Goal: Task Accomplishment & Management: Use online tool/utility

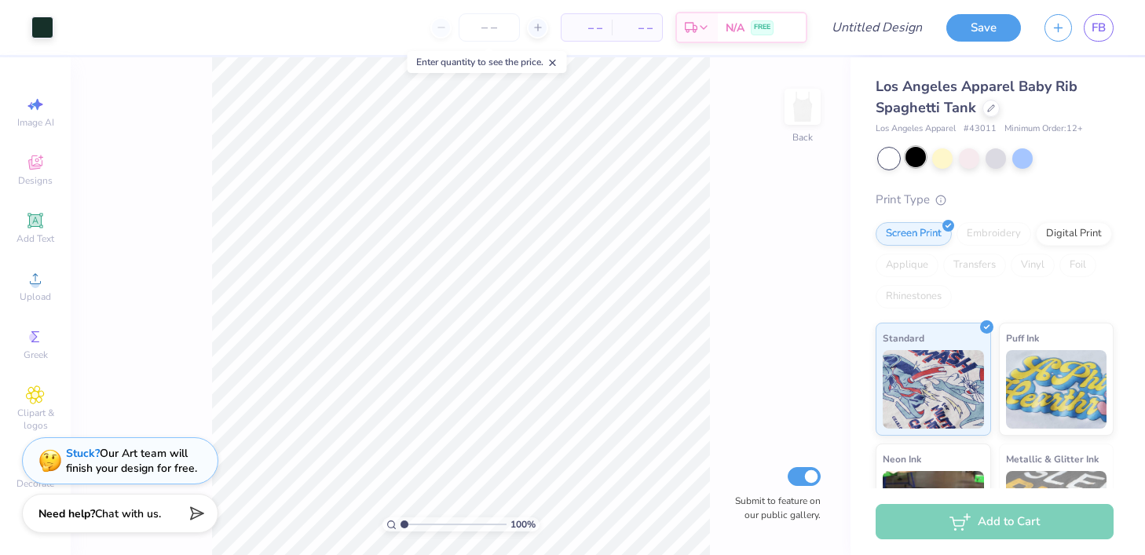
click at [917, 149] on div at bounding box center [915, 157] width 20 height 20
click at [38, 157] on icon at bounding box center [40, 157] width 5 height 5
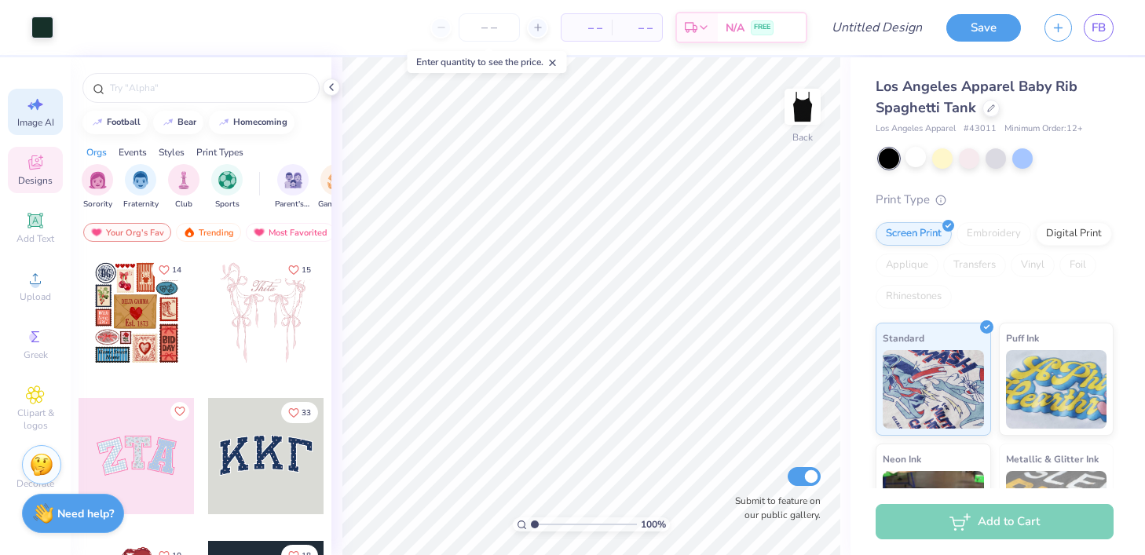
click at [31, 99] on icon at bounding box center [35, 104] width 19 height 19
select select "4"
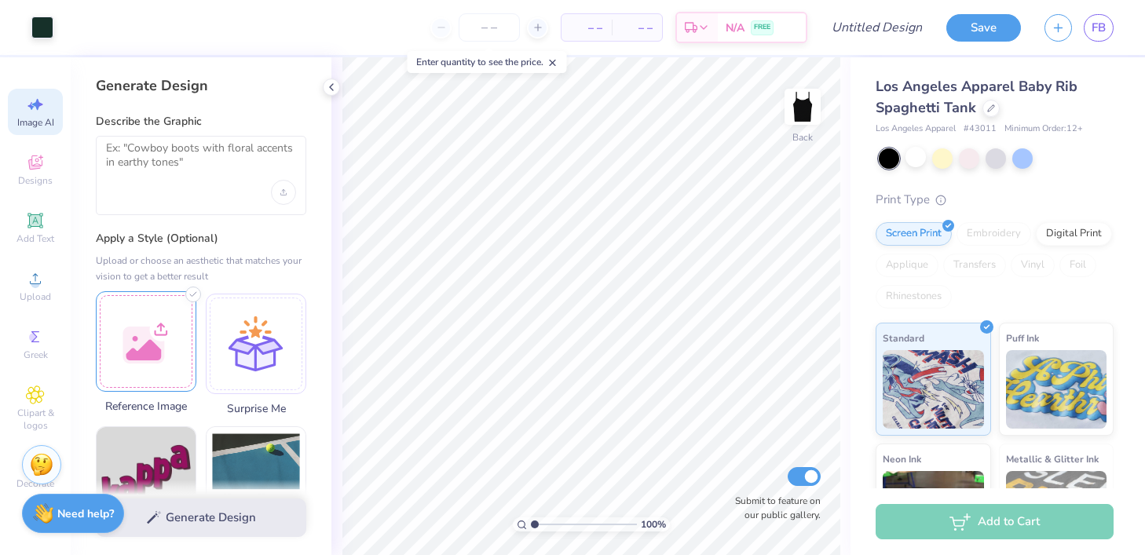
click at [123, 343] on div at bounding box center [146, 341] width 100 height 100
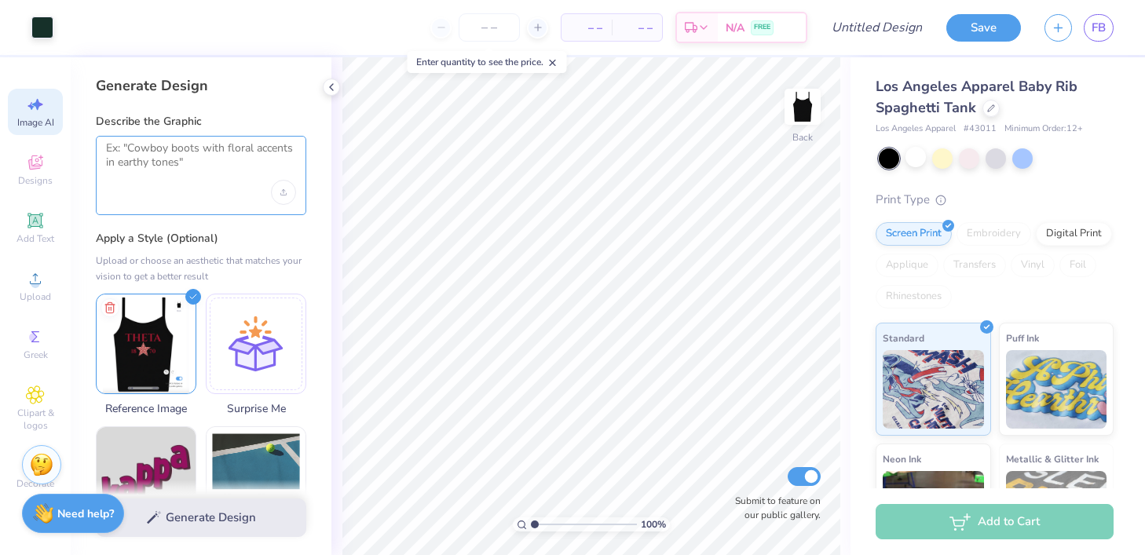
click at [196, 149] on textarea at bounding box center [201, 160] width 190 height 39
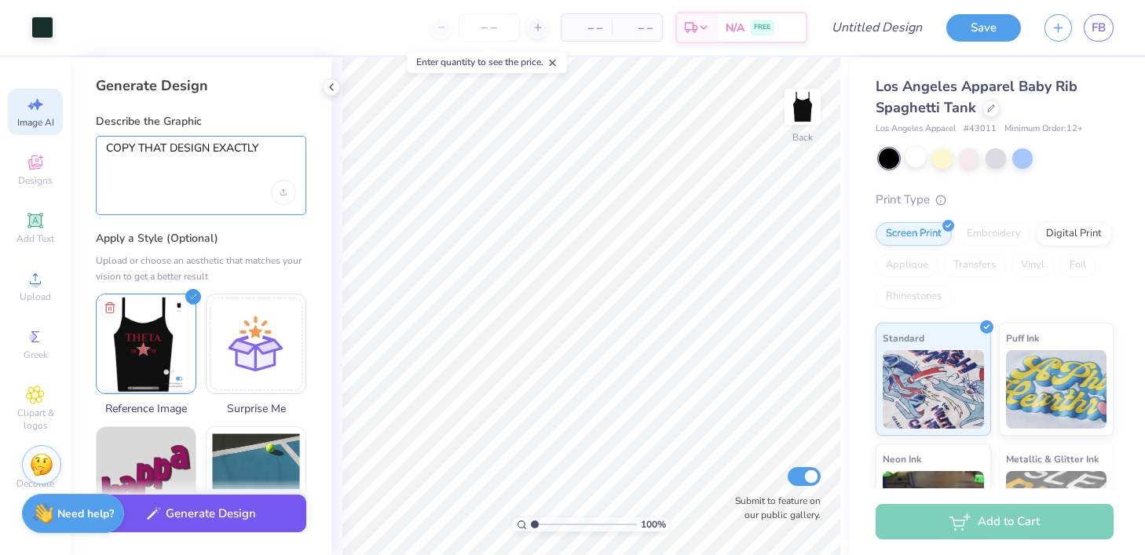
type textarea "COPY THAT DESIGN EXACTLY"
click at [219, 530] on button "Generate Design" at bounding box center [201, 514] width 210 height 38
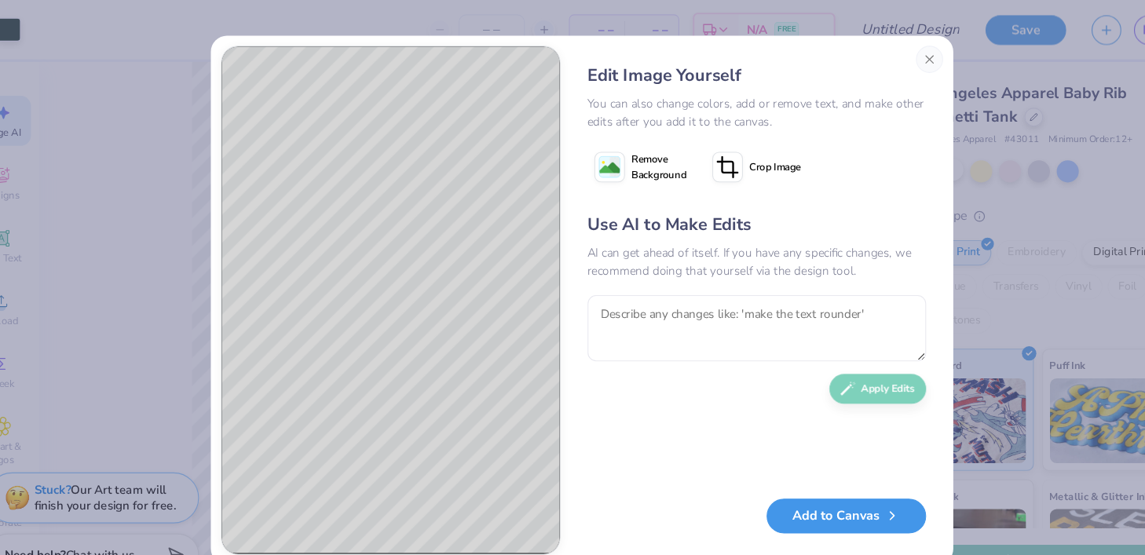
click at [812, 482] on button "Add to Canvas" at bounding box center [818, 478] width 148 height 32
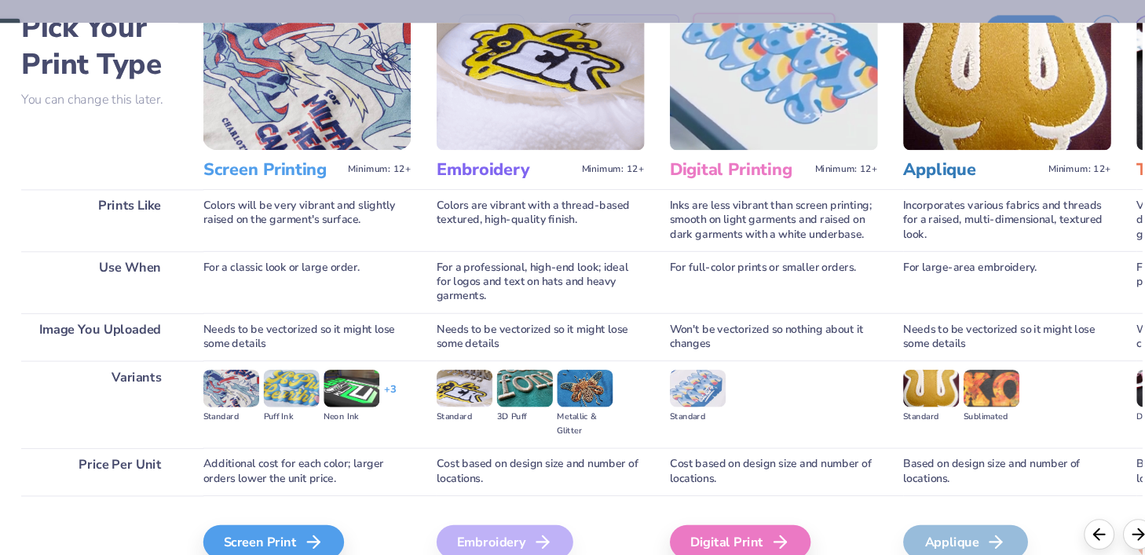
scroll to position [97, 0]
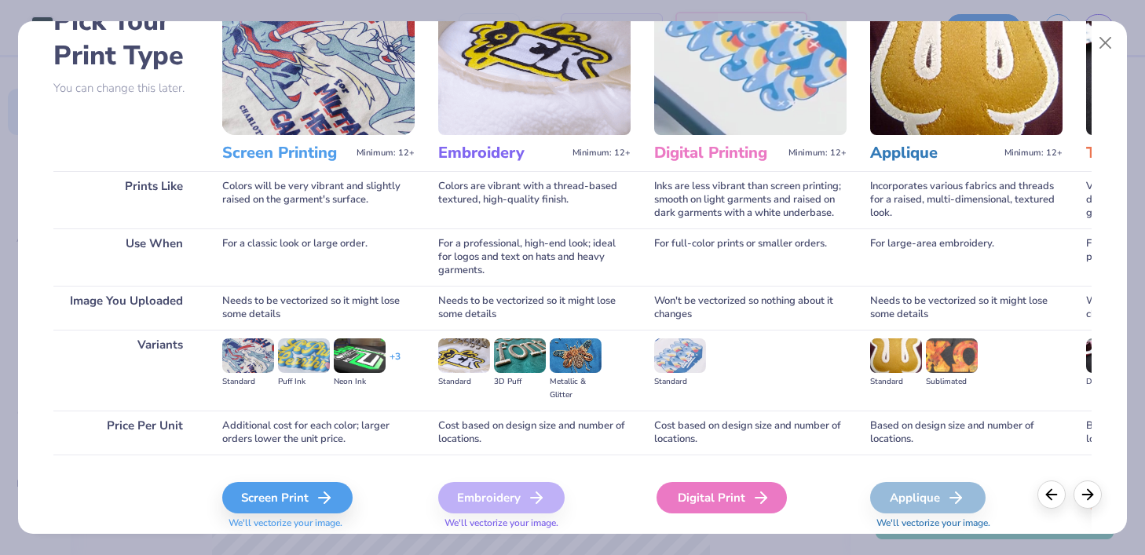
click at [744, 498] on div "Digital Print" at bounding box center [721, 497] width 130 height 31
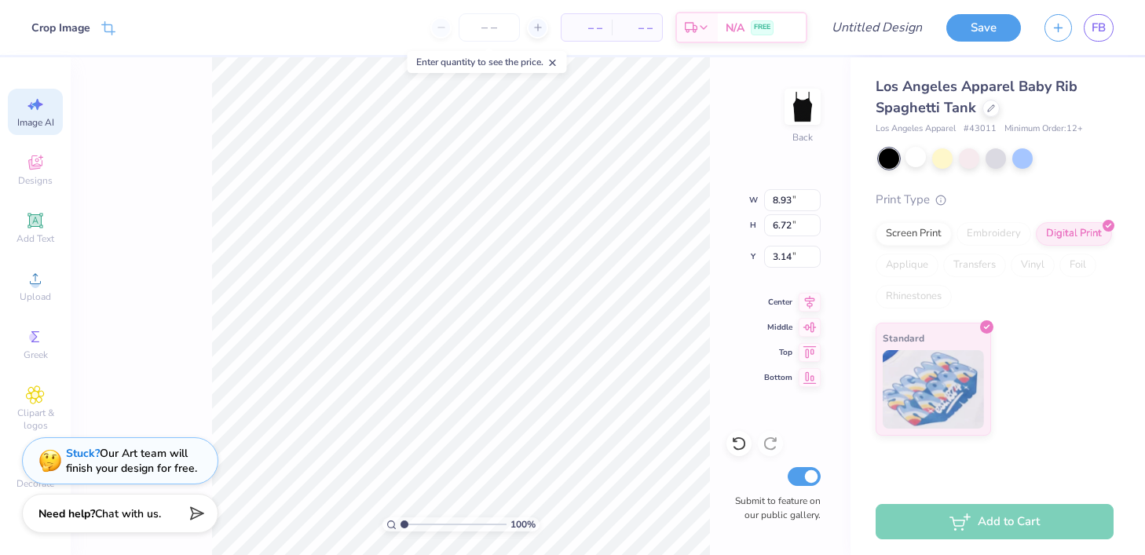
click at [715, 496] on div "100 % Back W 8.93 8.93 " H 6.72 6.72 " Y 3.14 3.14 " Center Middle Top Bottom S…" at bounding box center [461, 306] width 780 height 498
type input "7.00"
type input "3.34"
type input "2.00"
type input "5.50"
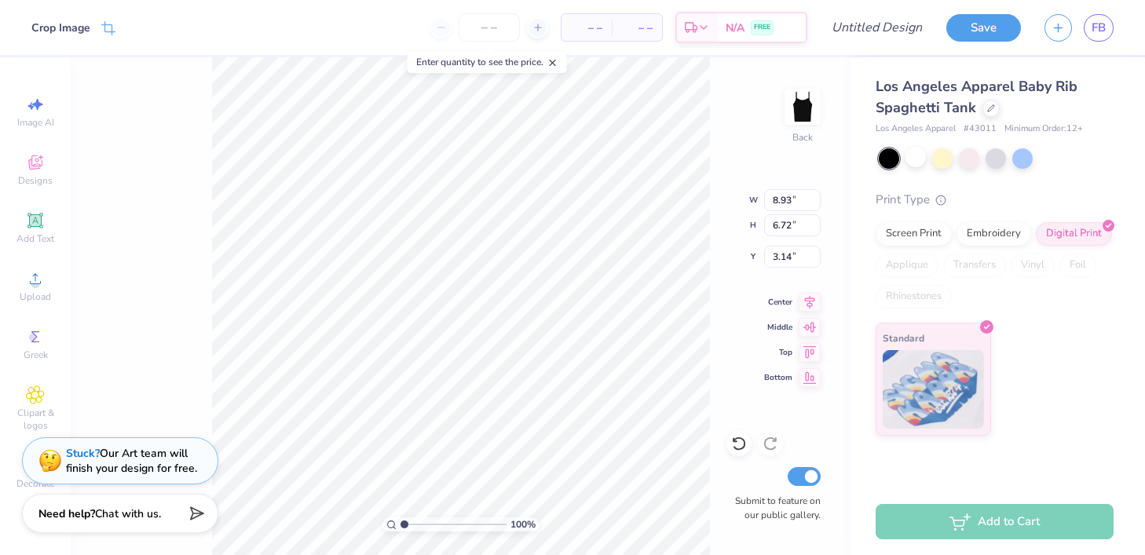
type input "4.14"
type input "1.57"
click at [486, 26] on input "number" at bounding box center [489, 27] width 61 height 28
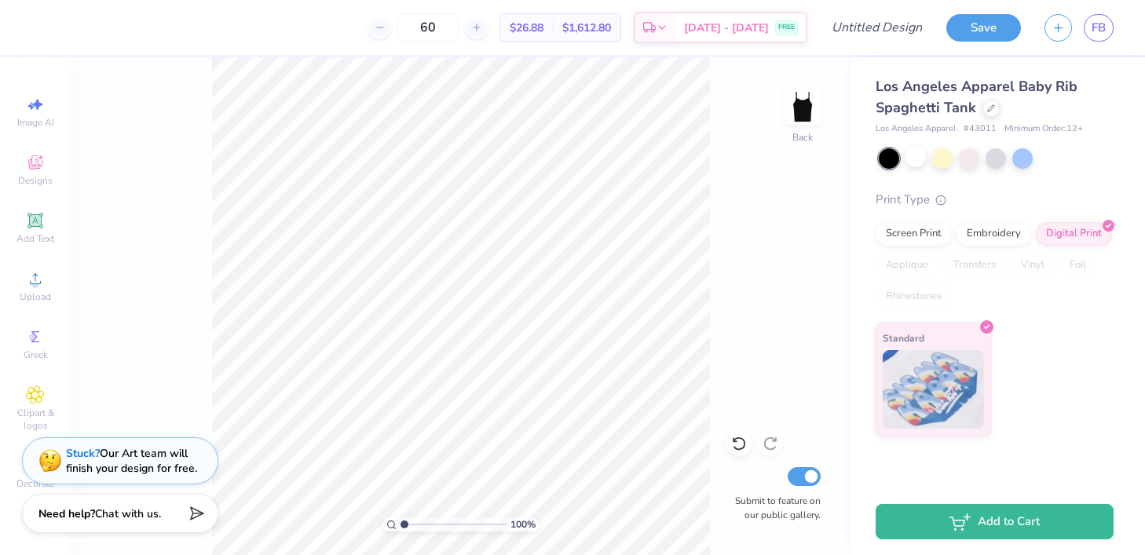
type input "60"
type input "1.53"
click at [163, 375] on div "100 % Back W 5.50 5.50 " H 4.14 4.14 " Y 1.53 1.53 " Center Middle Top Bottom S…" at bounding box center [461, 306] width 780 height 498
click at [981, 24] on button "Save" at bounding box center [983, 25] width 75 height 27
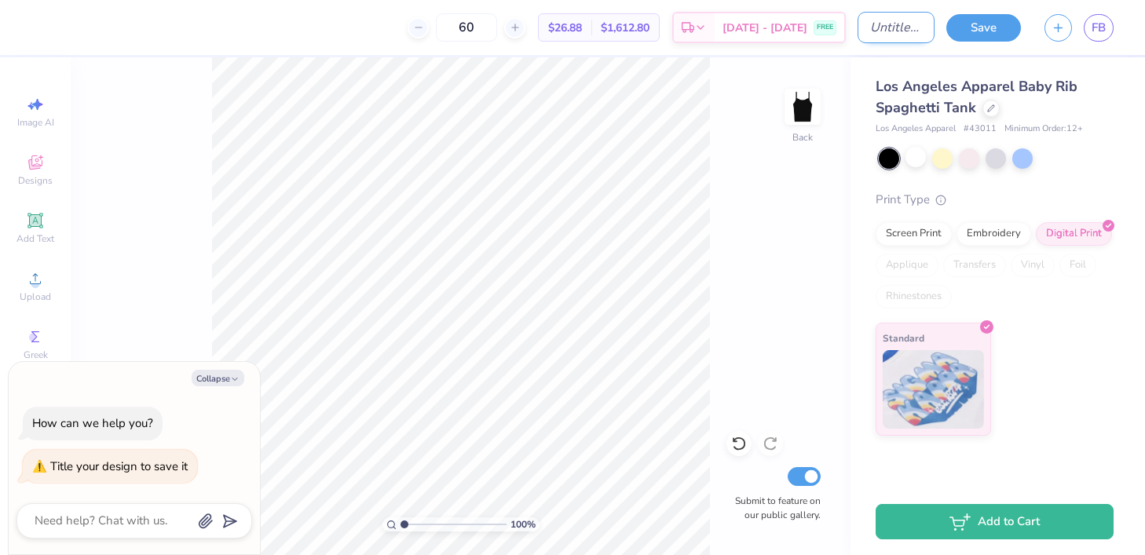
type textarea "x"
click at [904, 40] on input "Design Title" at bounding box center [895, 27] width 77 height 31
type input "T"
type textarea "x"
type input "Th"
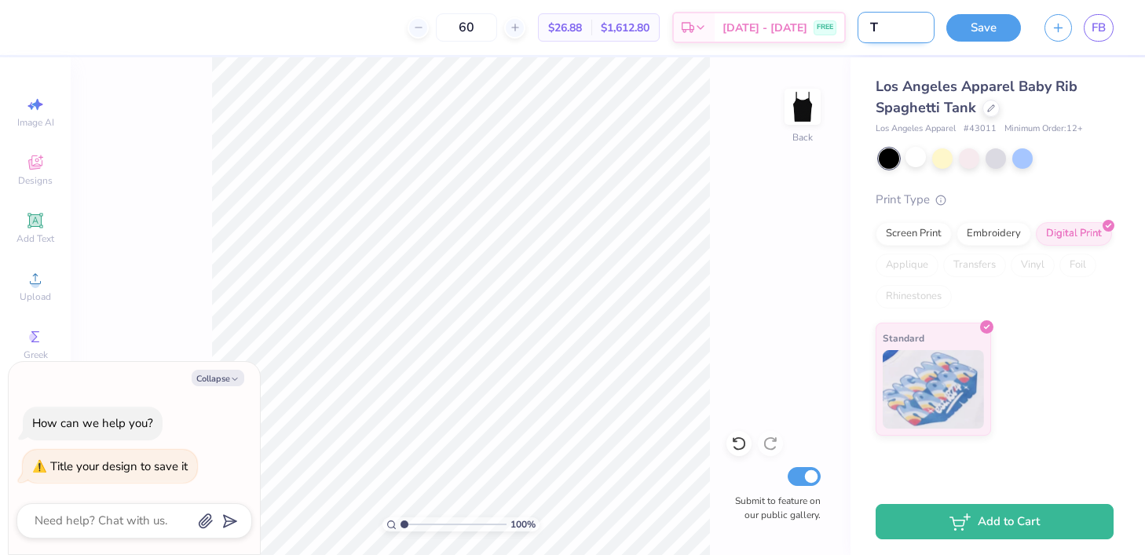
type textarea "x"
type input "The"
type textarea "x"
type input "Thet"
type textarea "x"
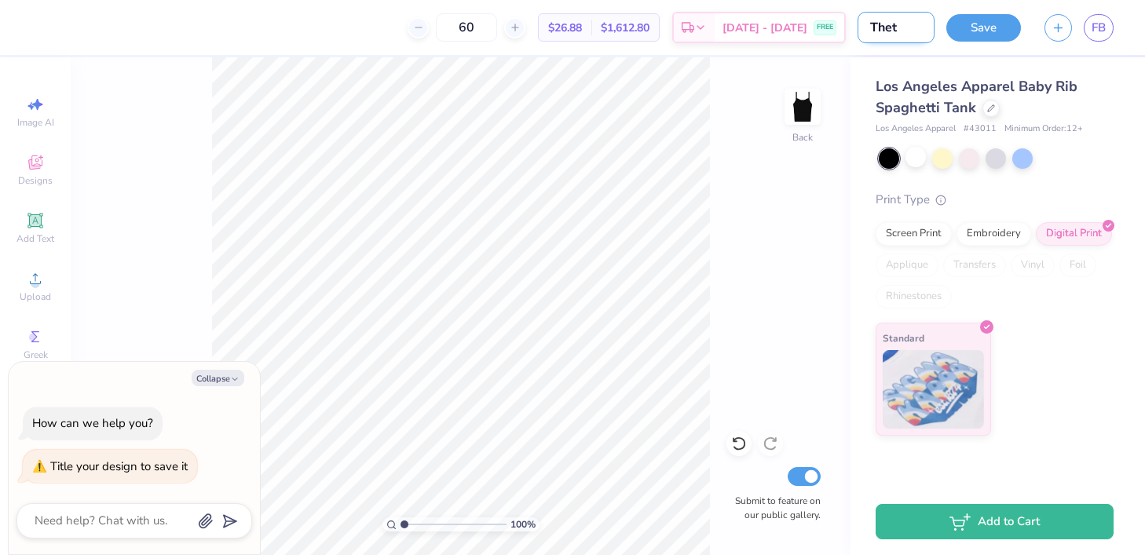
type input "Theta"
type textarea "x"
type input "Theta"
type textarea "x"
type input "Theta t"
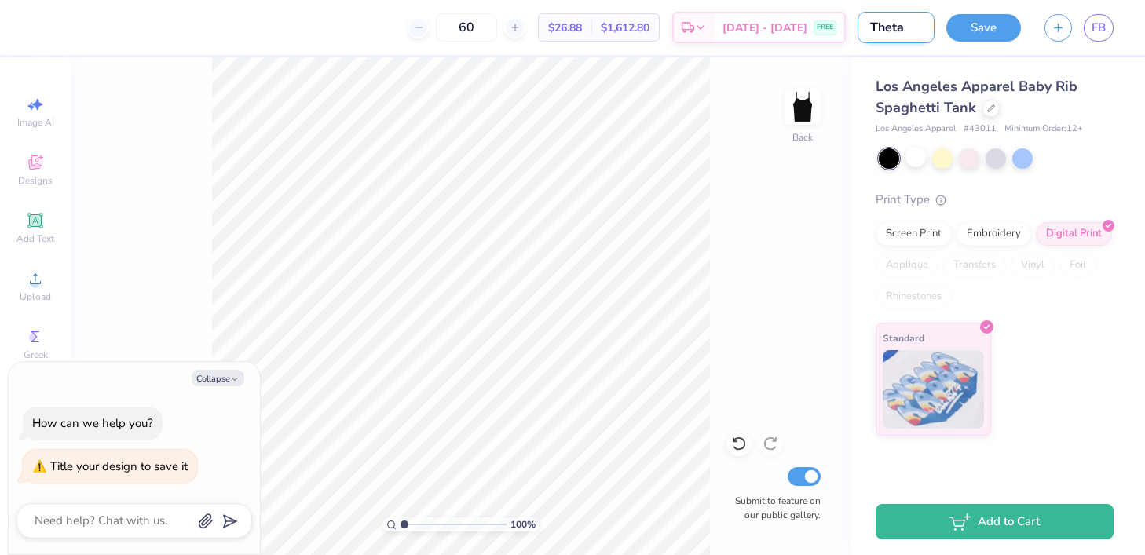
type textarea "x"
type input "Theta ta"
type textarea "x"
type input "Theta tan"
type textarea "x"
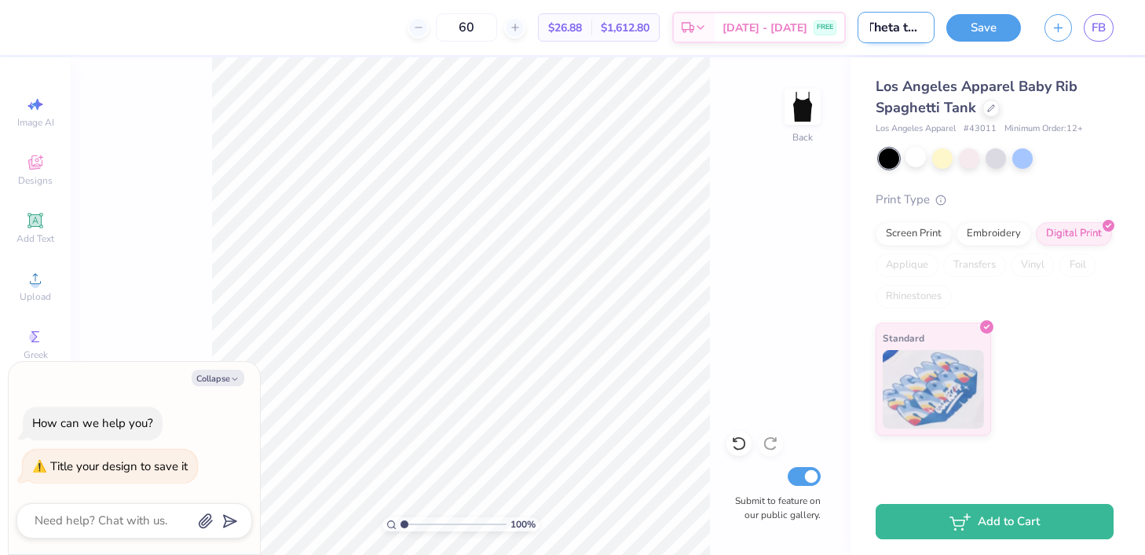
type input "Theta tank"
type textarea "x"
type input "Theta tank"
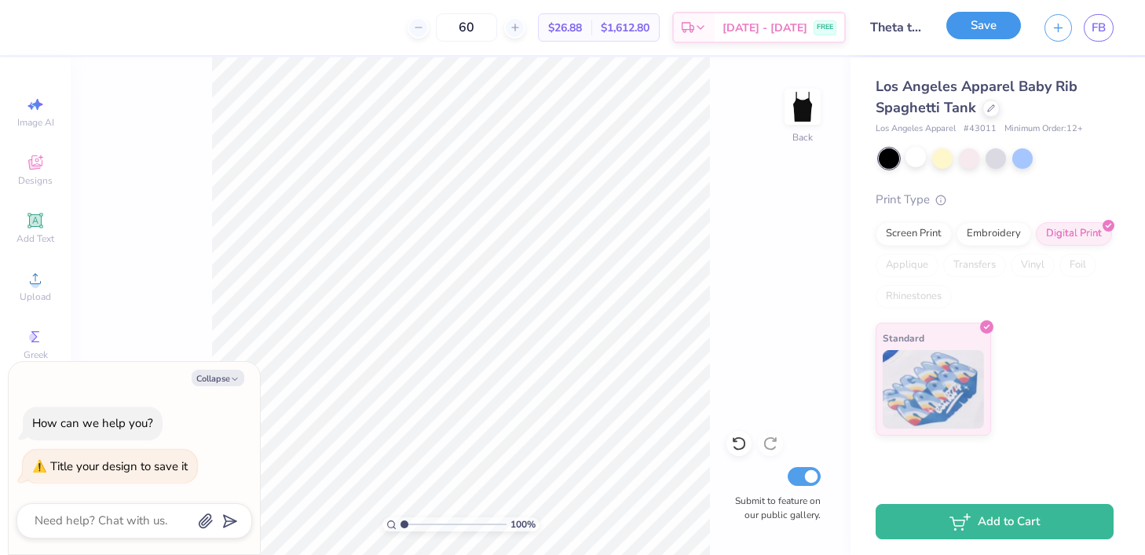
click at [967, 26] on button "Save" at bounding box center [983, 25] width 75 height 27
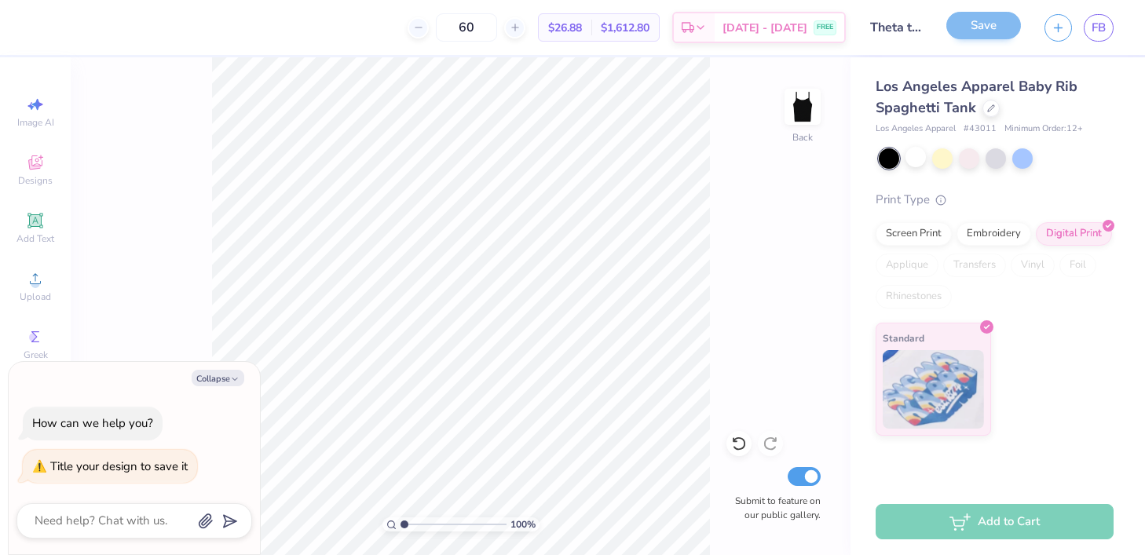
click at [967, 26] on div "Save" at bounding box center [983, 27] width 75 height 27
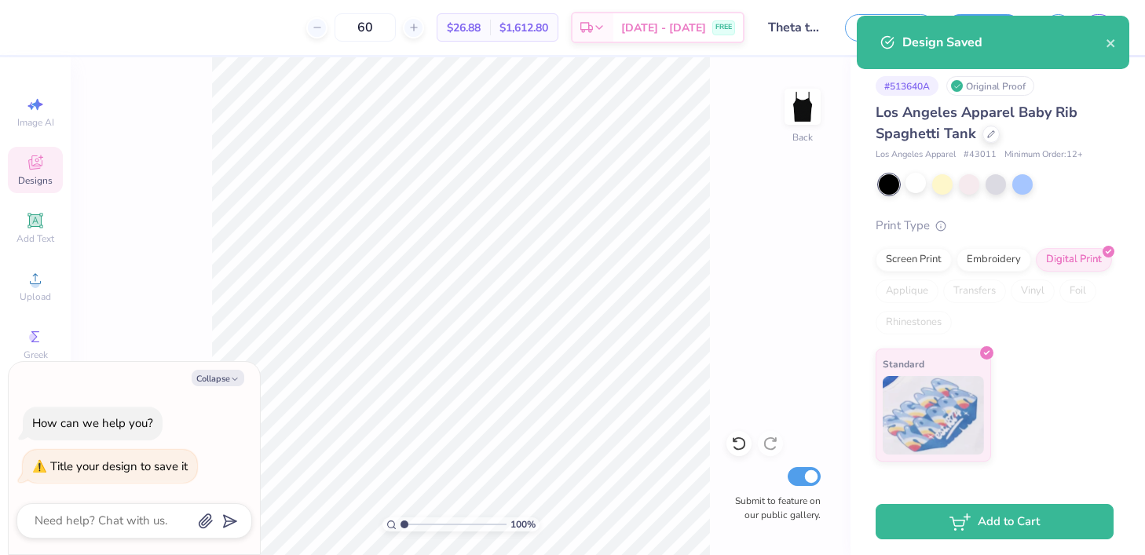
click at [38, 179] on span "Designs" at bounding box center [35, 180] width 35 height 13
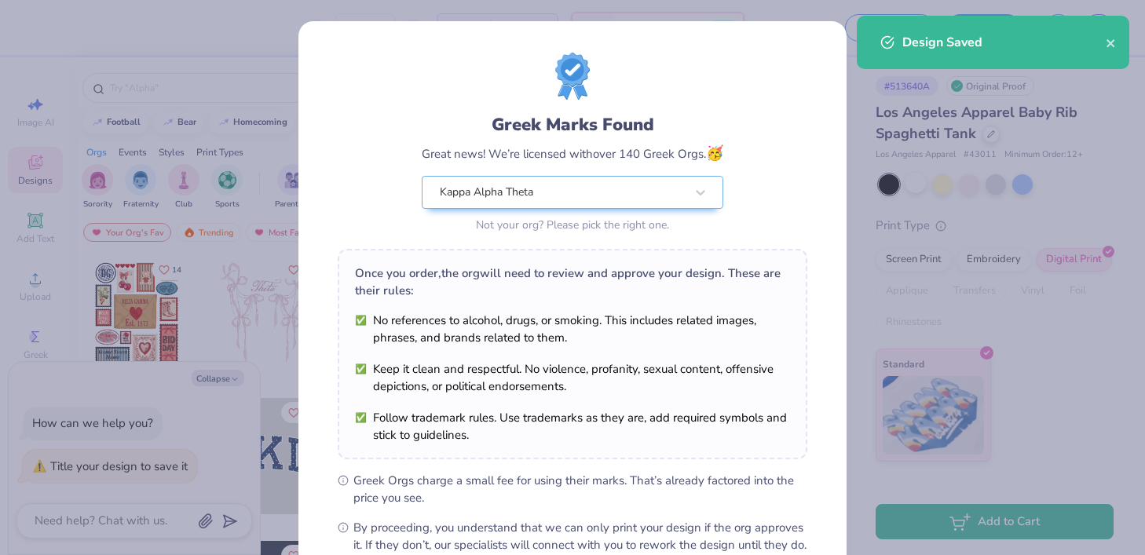
drag, startPoint x: 42, startPoint y: 166, endPoint x: 37, endPoint y: 128, distance: 38.0
click at [37, 128] on div "Greek Marks Found Great news! We’re licensed with over 140 Greek Orgs. 🥳 Kappa …" at bounding box center [572, 277] width 1145 height 555
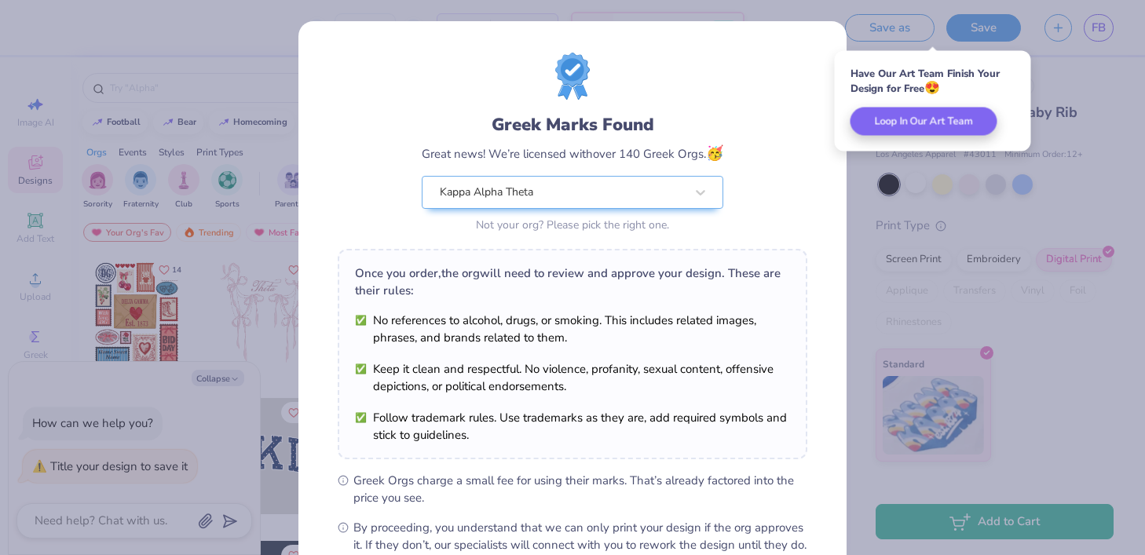
scroll to position [180, 0]
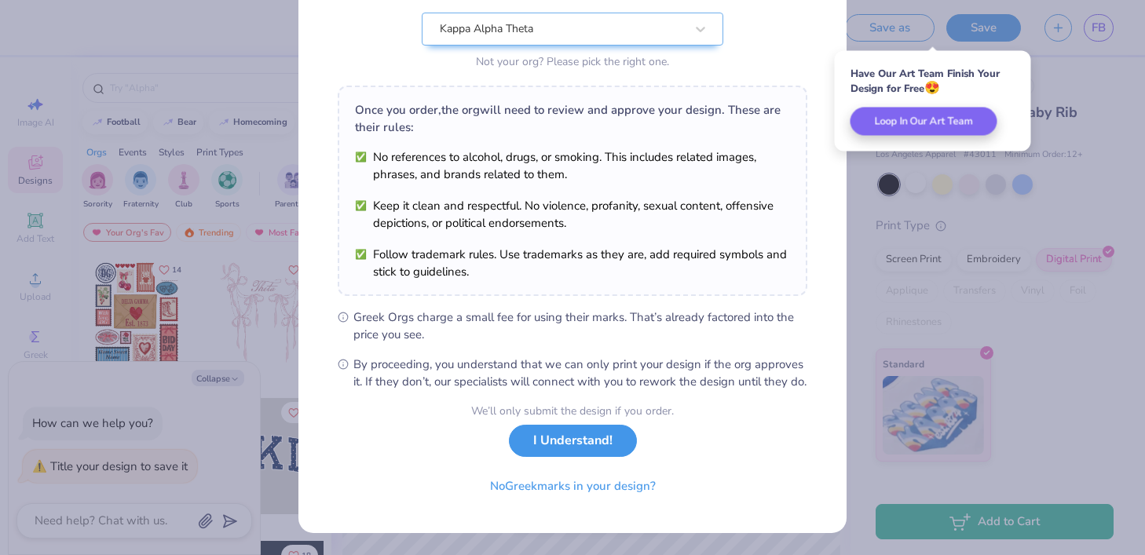
click at [604, 449] on button "I Understand!" at bounding box center [573, 441] width 128 height 32
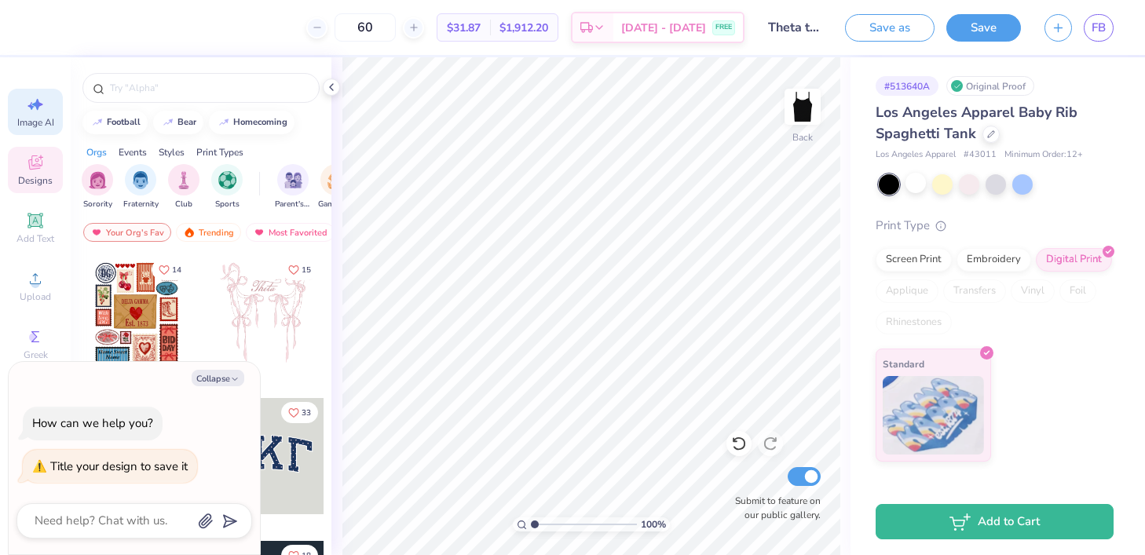
click at [38, 104] on icon at bounding box center [37, 105] width 11 height 12
type textarea "x"
select select "4"
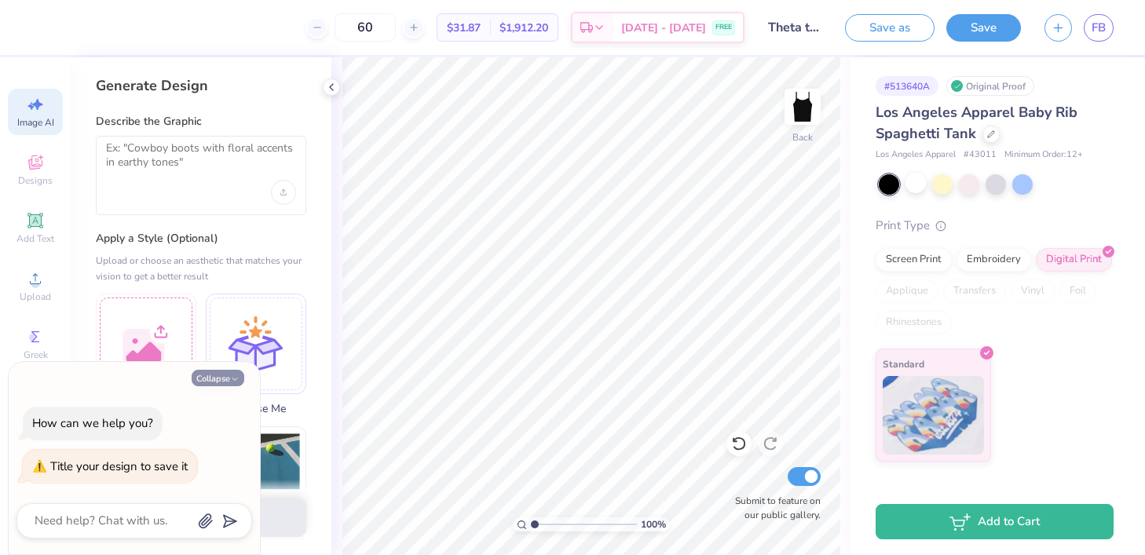
click at [239, 379] on icon "button" at bounding box center [234, 379] width 9 height 9
type textarea "x"
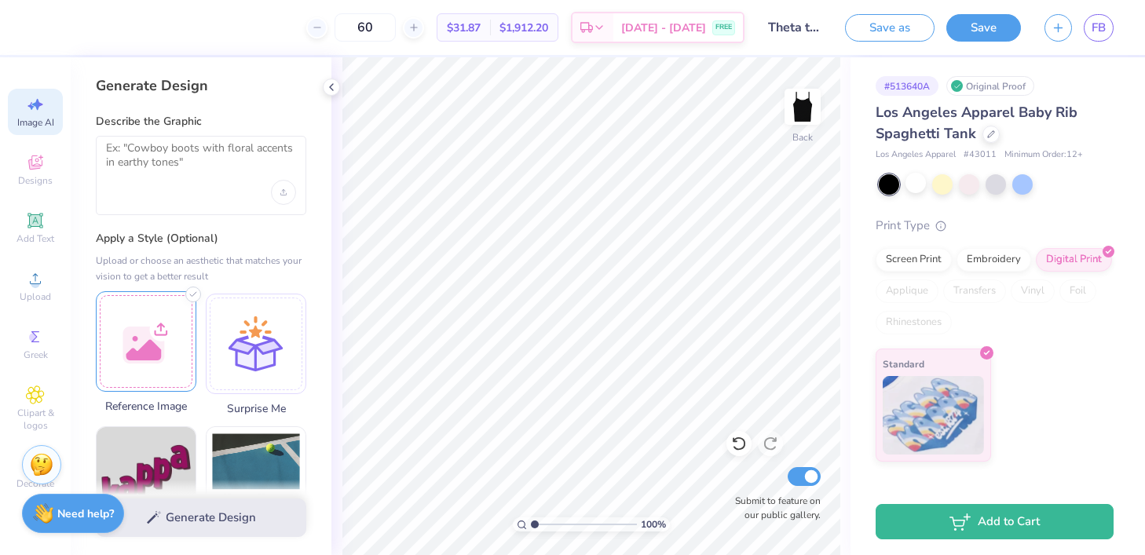
click at [122, 364] on div at bounding box center [146, 341] width 100 height 100
click at [206, 188] on div at bounding box center [201, 175] width 210 height 79
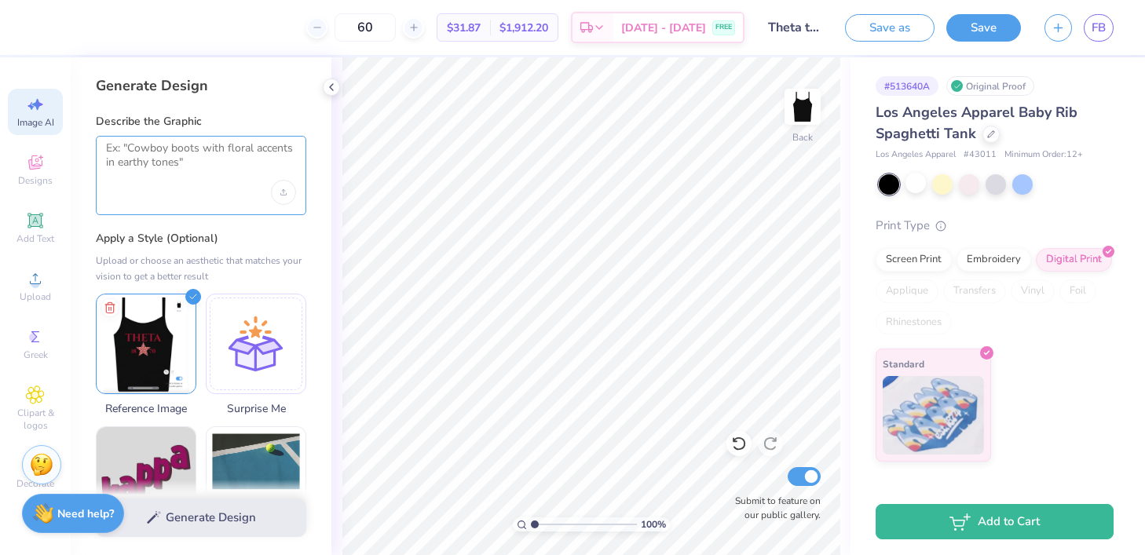
click at [177, 166] on textarea at bounding box center [201, 160] width 190 height 39
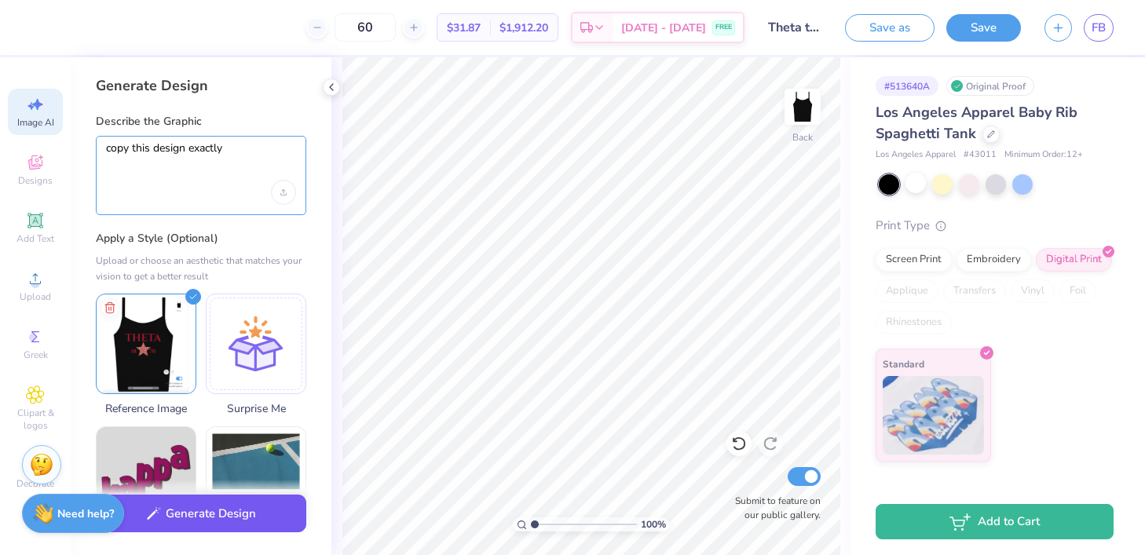
type textarea "copy this design exactly"
click at [188, 524] on button "Generate Design" at bounding box center [201, 514] width 210 height 38
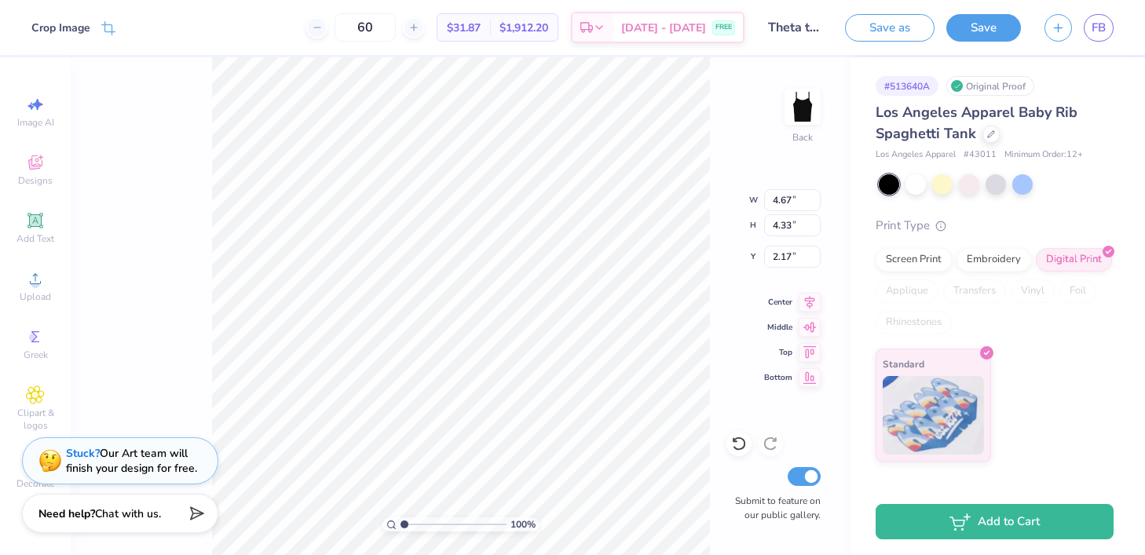
type input "5.14"
type input "4.77"
type input "1.73"
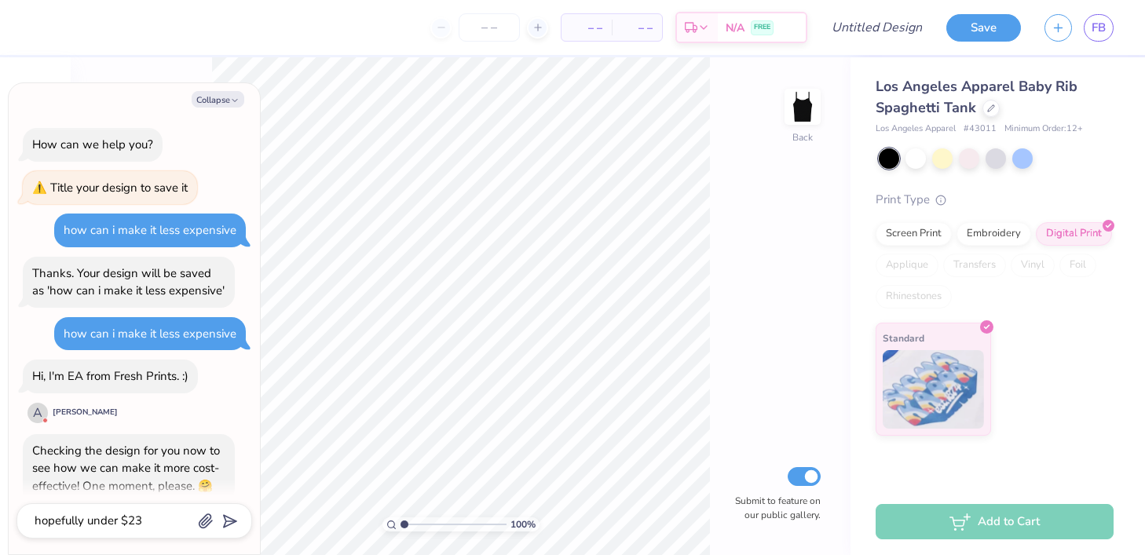
select select "4"
type textarea "x"
type textarea "hopefully under $23"
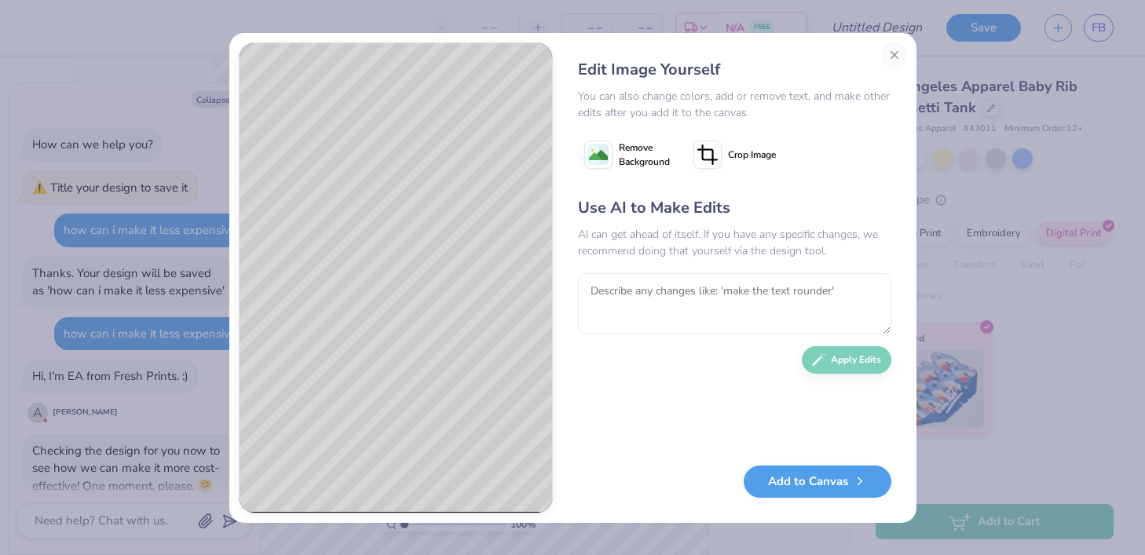
select select "4"
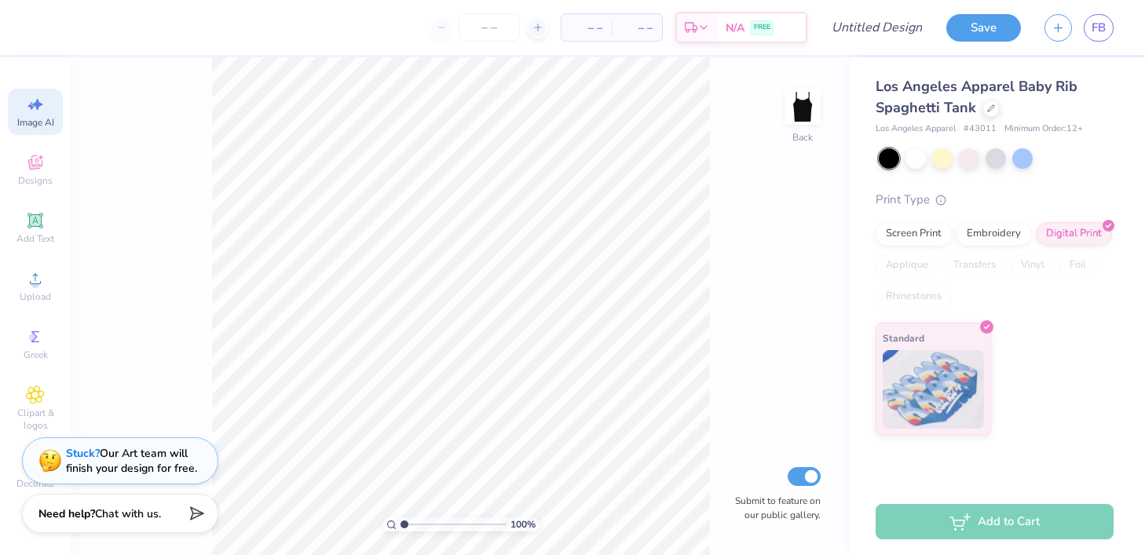
select select "4"
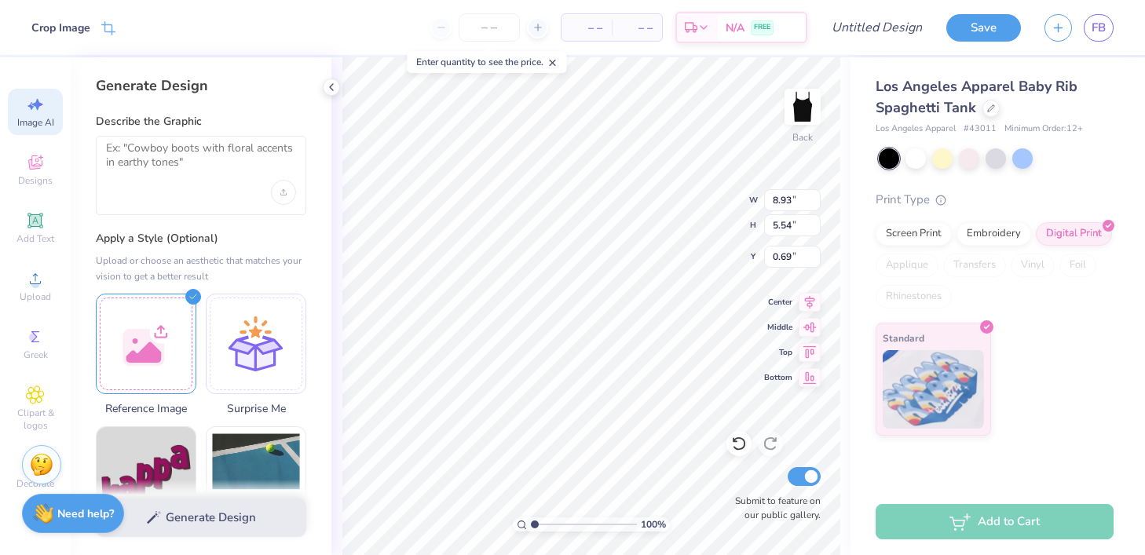
select select "4"
